Goal: Find specific page/section: Find specific page/section

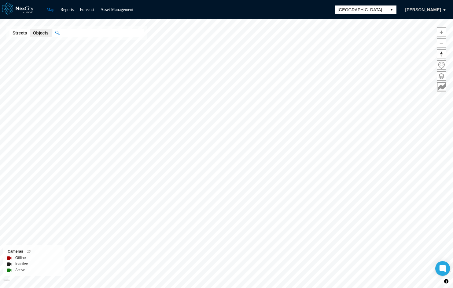
click at [374, 11] on span "Arlington" at bounding box center [360, 10] width 46 height 6
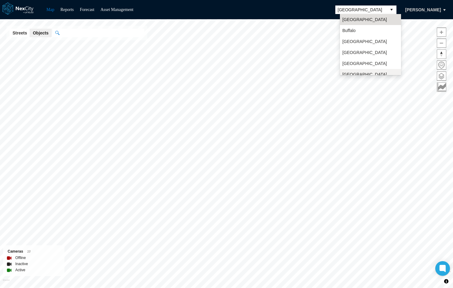
click at [361, 70] on li "San Jose" at bounding box center [370, 77] width 61 height 17
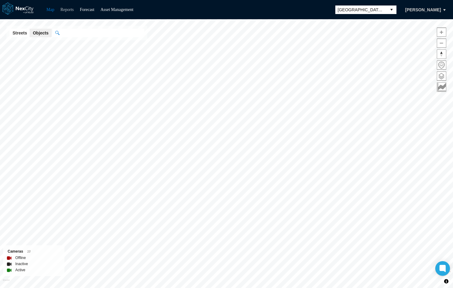
click at [69, 10] on link "Reports" at bounding box center [66, 9] width 13 height 5
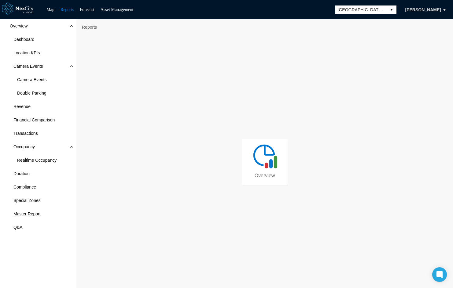
click at [266, 154] on img at bounding box center [264, 155] width 27 height 27
click at [27, 79] on span "Camera Events" at bounding box center [31, 80] width 29 height 6
